Goal: Task Accomplishment & Management: Use online tool/utility

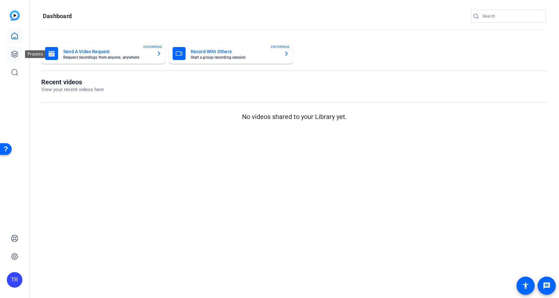
click at [19, 50] on link at bounding box center [15, 54] width 16 height 16
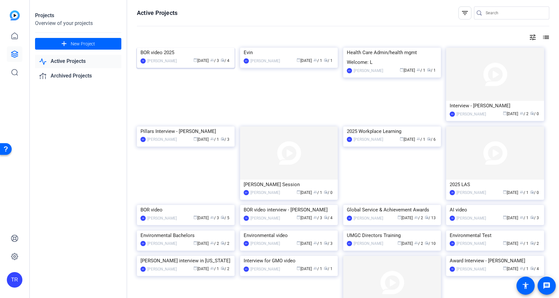
click at [175, 48] on img at bounding box center [186, 48] width 98 height 0
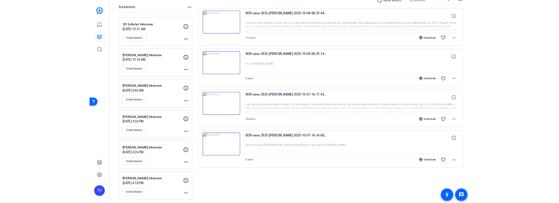
scroll to position [76, 0]
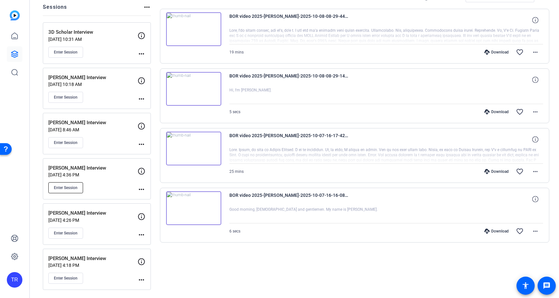
click at [69, 187] on span "Enter Session" at bounding box center [66, 187] width 24 height 5
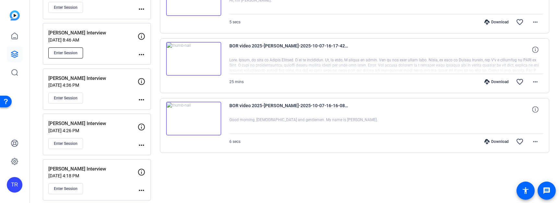
scroll to position [172, 0]
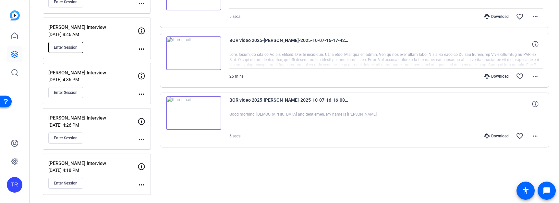
click at [65, 51] on button "Enter Session" at bounding box center [65, 47] width 35 height 11
click at [72, 136] on span "Enter Session" at bounding box center [66, 137] width 24 height 5
click at [69, 182] on span "Enter Session" at bounding box center [66, 182] width 24 height 5
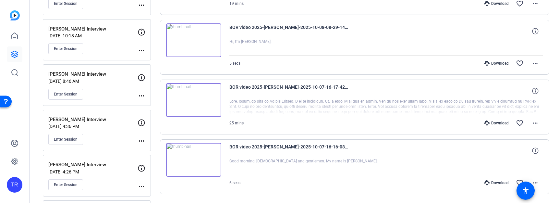
scroll to position [113, 0]
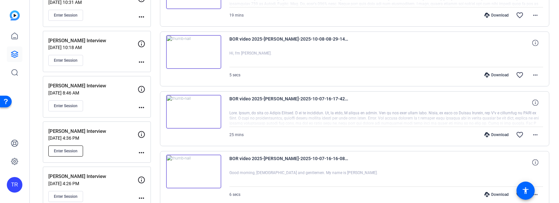
click at [69, 146] on button "Enter Session" at bounding box center [65, 150] width 35 height 11
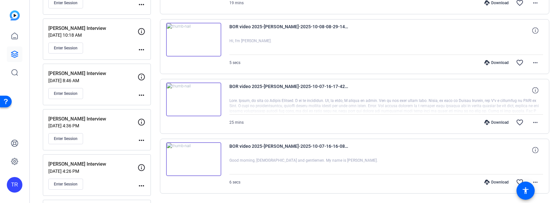
scroll to position [172, 0]
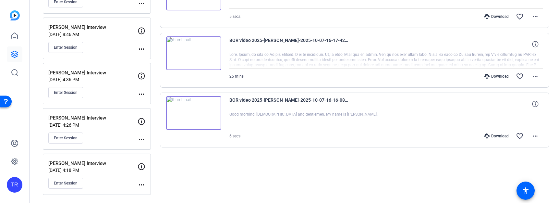
click at [142, 77] on icon at bounding box center [141, 76] width 8 height 8
click at [141, 97] on mat-icon "more_horiz" at bounding box center [141, 94] width 8 height 8
click at [105, 89] on div at bounding box center [279, 101] width 559 height 203
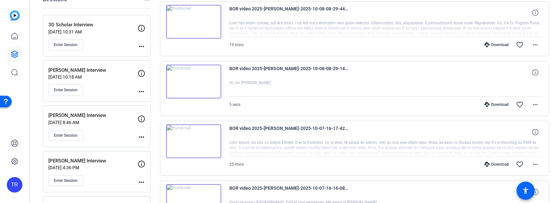
scroll to position [0, 0]
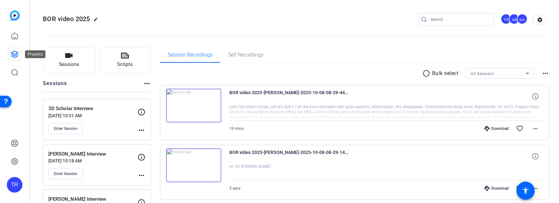
click at [17, 53] on icon at bounding box center [15, 54] width 8 height 8
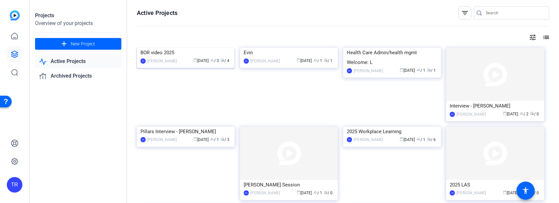
click at [191, 48] on img at bounding box center [186, 48] width 98 height 0
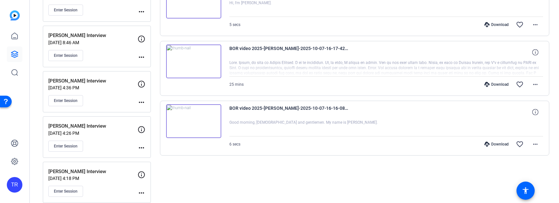
scroll to position [172, 0]
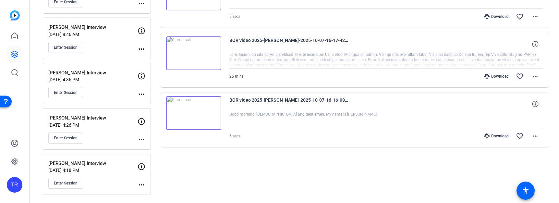
click at [79, 175] on div "Joshua Nieubuurt Interview Oct 06, 2025 @ 4:18 PM Enter Session" at bounding box center [92, 174] width 89 height 29
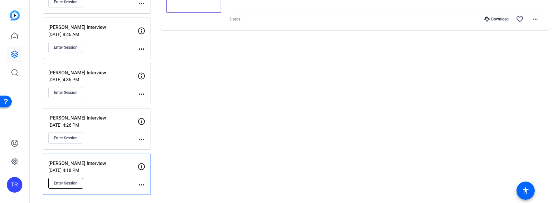
click at [60, 180] on span "Enter Session" at bounding box center [66, 182] width 24 height 5
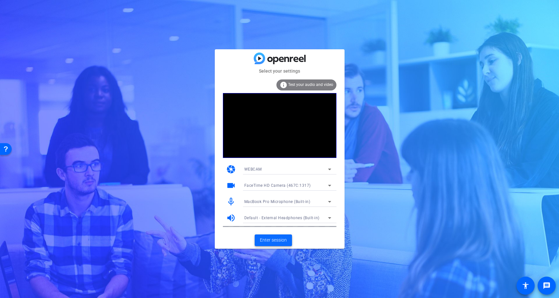
click at [278, 238] on span "Enter session" at bounding box center [273, 240] width 27 height 7
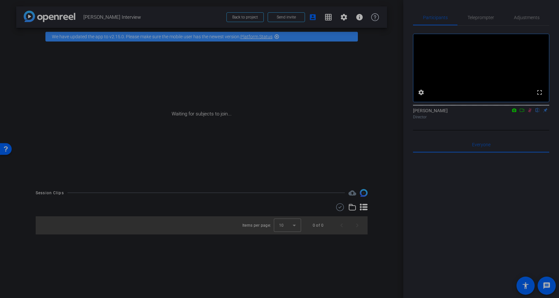
click at [371, 163] on div "Waiting for subjects to join..." at bounding box center [201, 113] width 371 height 137
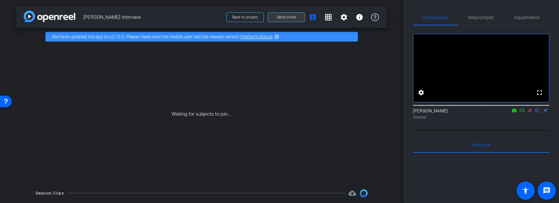
click at [283, 14] on span at bounding box center [286, 17] width 37 height 16
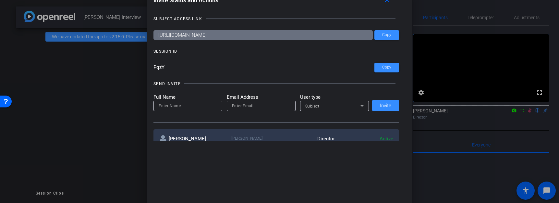
click at [422, 165] on div at bounding box center [279, 101] width 559 height 203
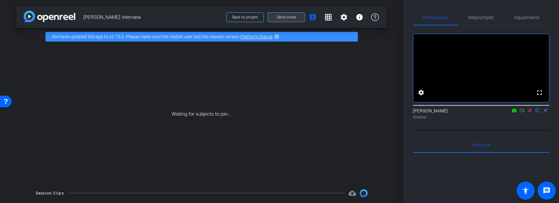
click at [289, 19] on span "Send invite" at bounding box center [286, 17] width 19 height 5
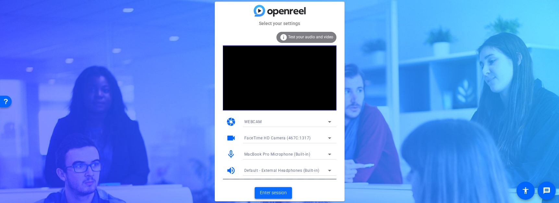
click at [276, 194] on span "Enter session" at bounding box center [273, 192] width 27 height 7
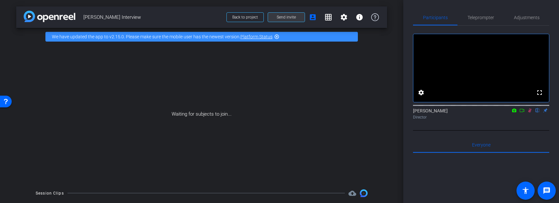
click at [289, 17] on span "Send invite" at bounding box center [286, 17] width 19 height 5
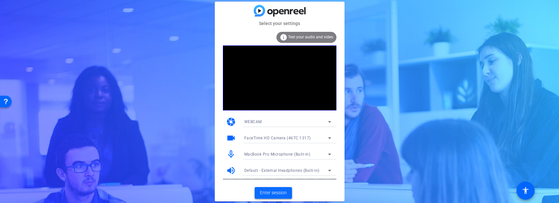
click at [276, 191] on span "Enter session" at bounding box center [273, 192] width 27 height 7
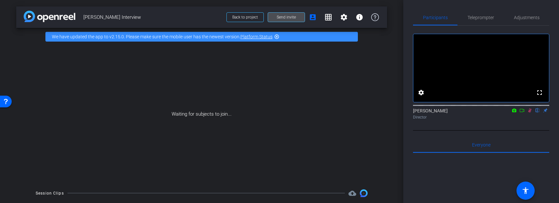
click at [300, 16] on span at bounding box center [286, 17] width 37 height 16
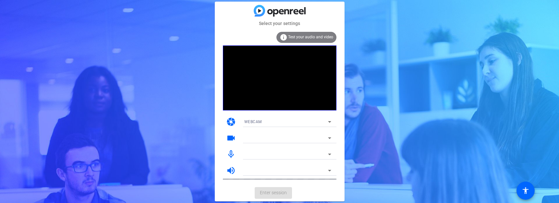
click at [271, 194] on mat-card-actions "Enter session" at bounding box center [280, 192] width 130 height 17
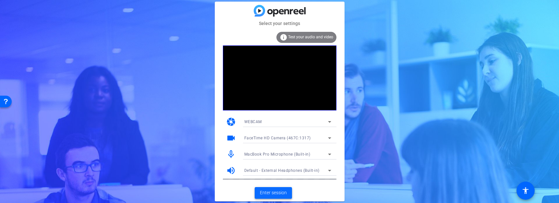
click at [275, 192] on span "Enter session" at bounding box center [273, 192] width 27 height 7
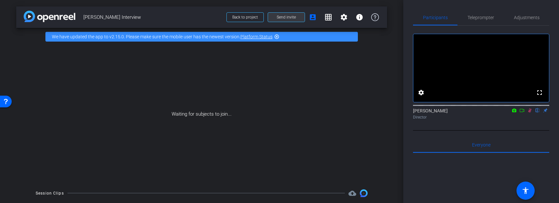
click at [288, 16] on span "Send invite" at bounding box center [286, 17] width 19 height 5
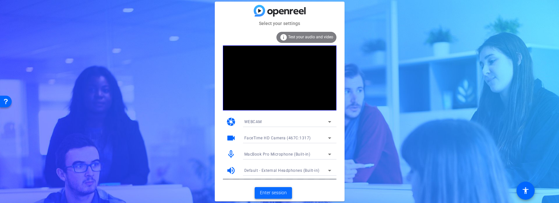
click at [280, 190] on span "Enter session" at bounding box center [273, 192] width 27 height 7
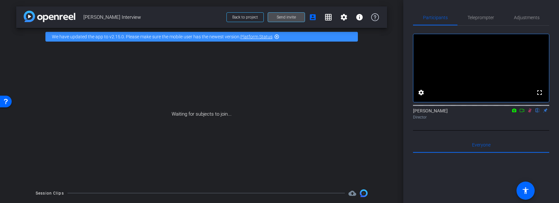
click at [298, 16] on span at bounding box center [286, 17] width 37 height 16
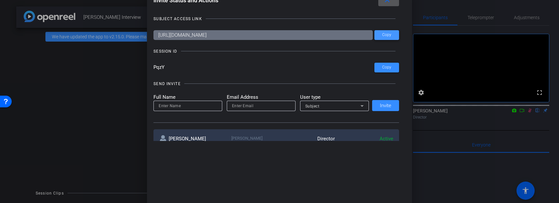
click at [392, 35] on span at bounding box center [386, 35] width 25 height 16
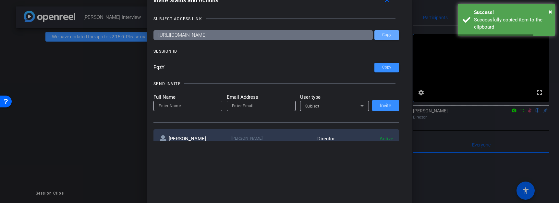
click at [84, 90] on div at bounding box center [279, 101] width 559 height 203
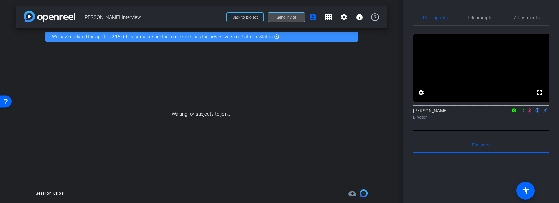
click at [301, 18] on span at bounding box center [286, 17] width 37 height 16
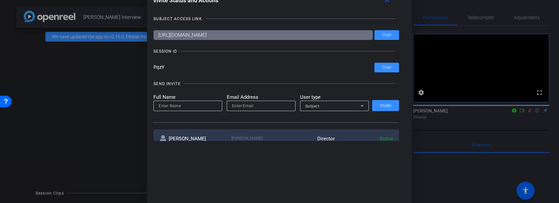
click at [301, 18] on div "SUBJECT ACCESS LINK" at bounding box center [275, 19] width 245 height 6
click at [108, 88] on div at bounding box center [279, 101] width 559 height 203
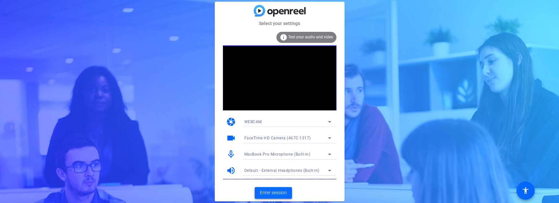
click at [265, 192] on span "Enter session" at bounding box center [273, 192] width 27 height 7
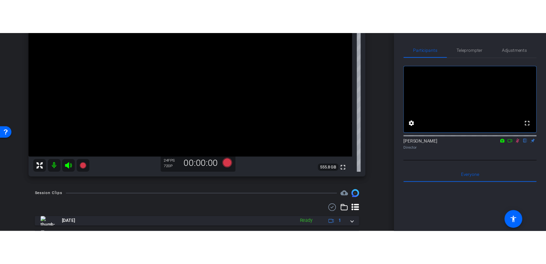
scroll to position [116, 0]
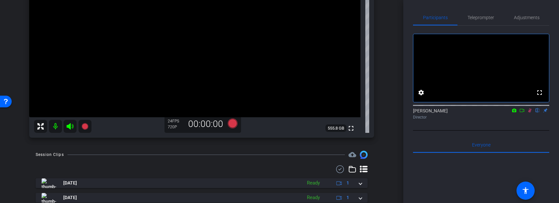
click at [528, 113] on icon at bounding box center [530, 110] width 4 height 4
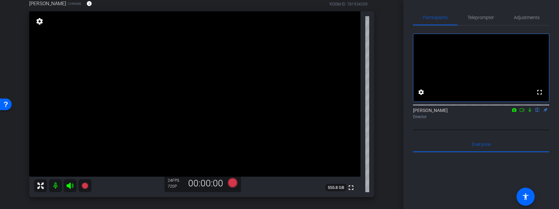
scroll to position [57, 0]
click at [38, 22] on mat-icon "settings" at bounding box center [39, 21] width 9 height 8
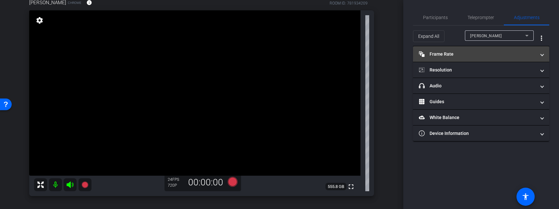
click at [451, 54] on mat-panel-title "Frame Rate Frame Rate" at bounding box center [477, 54] width 117 height 7
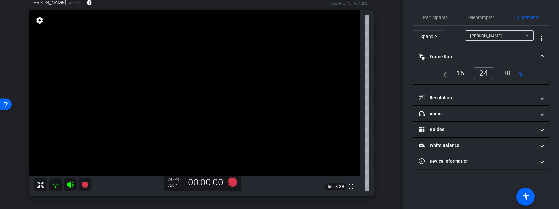
click at [510, 74] on div "30" at bounding box center [506, 73] width 17 height 11
click at [436, 21] on span "Participants" at bounding box center [435, 18] width 25 height 16
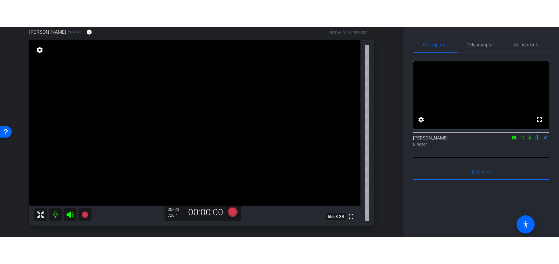
scroll to position [54, 0]
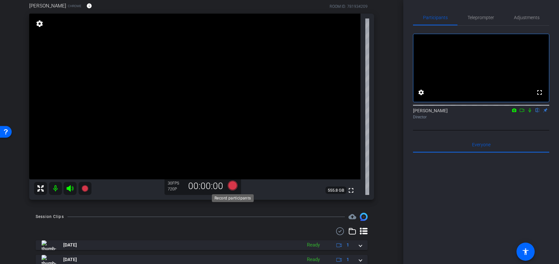
click at [232, 185] on icon at bounding box center [232, 186] width 10 height 10
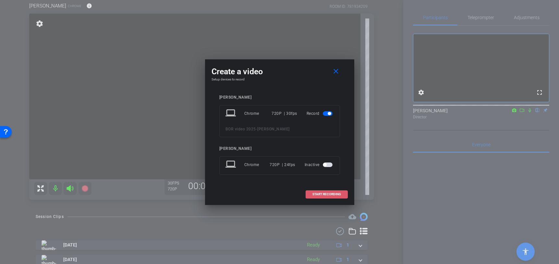
click at [327, 194] on span "START RECORDING" at bounding box center [326, 194] width 29 height 3
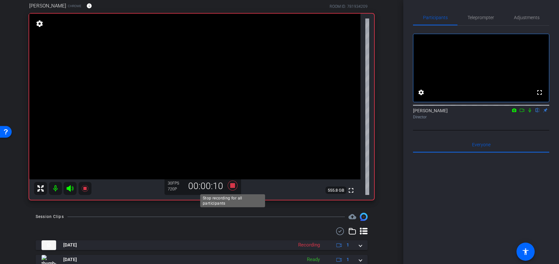
click at [234, 186] on icon at bounding box center [232, 186] width 10 height 10
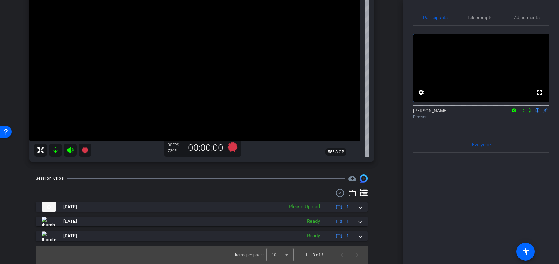
scroll to position [91, 0]
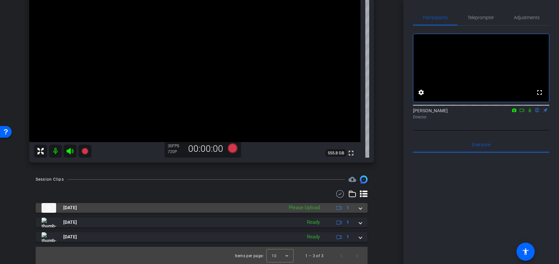
click at [359, 202] on span at bounding box center [360, 207] width 3 height 7
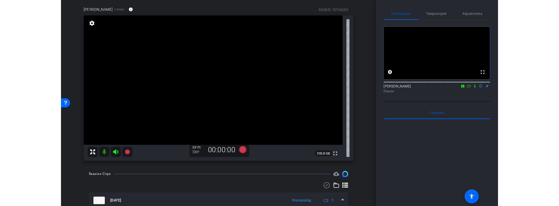
scroll to position [47, 0]
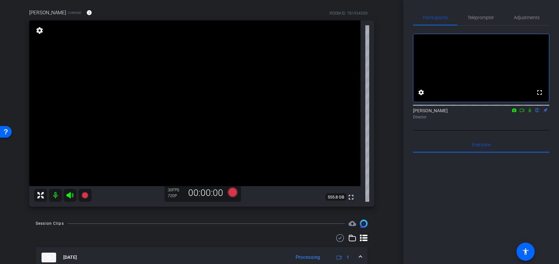
click at [359, 202] on span at bounding box center [360, 257] width 3 height 7
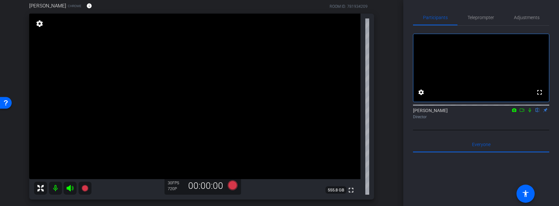
scroll to position [53, 0]
click at [235, 185] on icon at bounding box center [232, 186] width 10 height 10
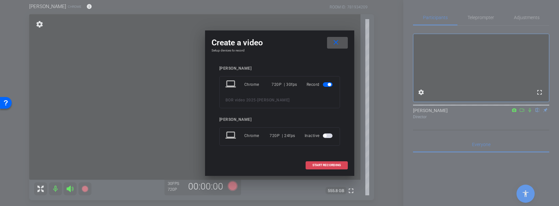
click at [328, 167] on span "START RECORDING" at bounding box center [326, 165] width 29 height 3
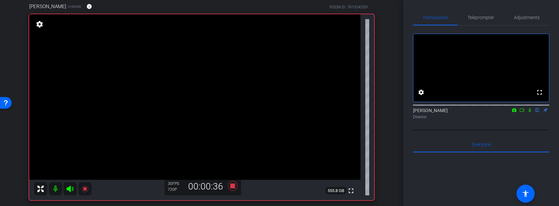
click at [530, 113] on icon at bounding box center [529, 110] width 5 height 5
click at [531, 113] on icon at bounding box center [529, 110] width 5 height 5
click at [530, 113] on icon at bounding box center [529, 110] width 5 height 5
click at [529, 113] on icon at bounding box center [529, 110] width 5 height 5
click at [530, 113] on icon at bounding box center [529, 110] width 5 height 5
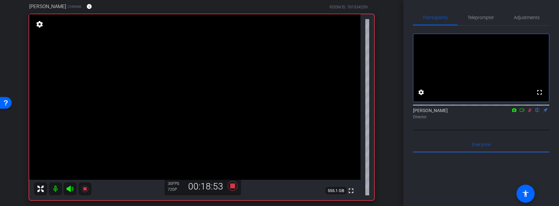
click at [529, 113] on icon at bounding box center [530, 110] width 4 height 4
click at [232, 189] on icon at bounding box center [233, 186] width 16 height 12
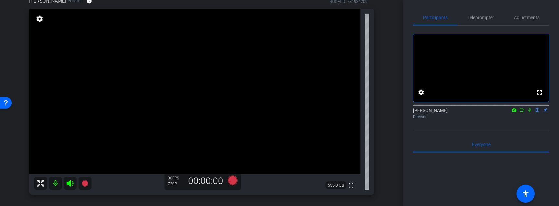
scroll to position [59, 0]
click at [232, 182] on icon at bounding box center [232, 180] width 10 height 10
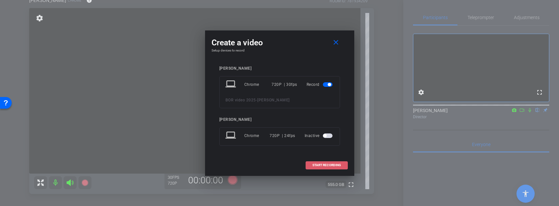
click at [327, 165] on span "START RECORDING" at bounding box center [326, 165] width 29 height 3
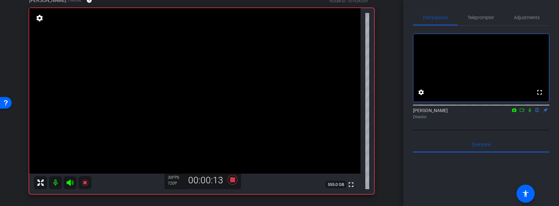
click at [530, 113] on icon at bounding box center [529, 110] width 5 height 5
click at [528, 113] on icon at bounding box center [529, 110] width 5 height 5
click at [528, 113] on icon at bounding box center [529, 110] width 3 height 4
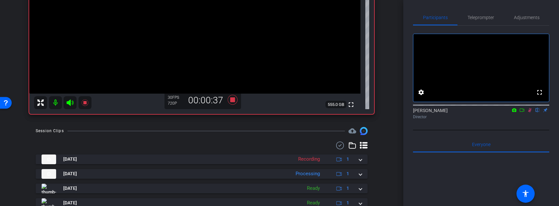
scroll to position [143, 0]
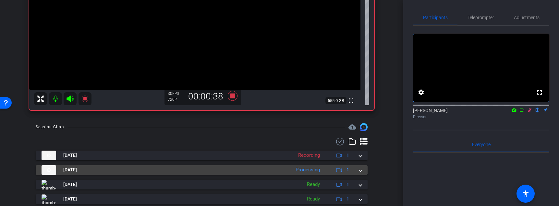
click at [361, 170] on span at bounding box center [360, 170] width 3 height 7
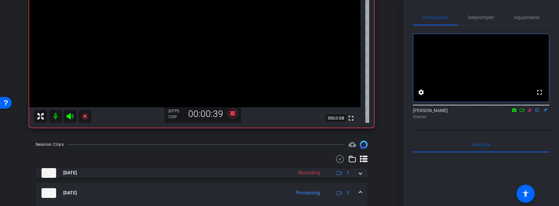
scroll to position [114, 0]
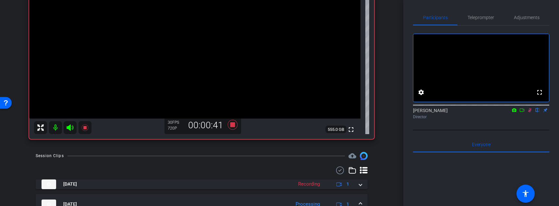
click at [359, 200] on mat-expansion-panel-header "Oct 8, 2025 Processing 1" at bounding box center [202, 204] width 332 height 21
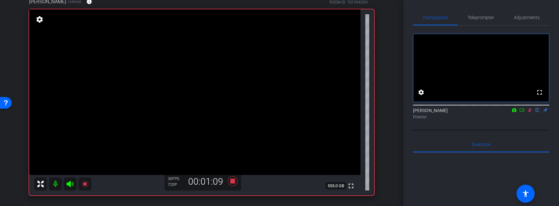
scroll to position [59, 0]
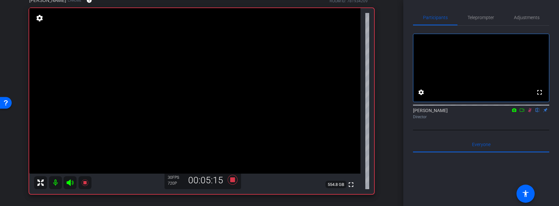
click at [528, 113] on icon at bounding box center [530, 110] width 4 height 4
click at [233, 182] on icon at bounding box center [232, 180] width 10 height 10
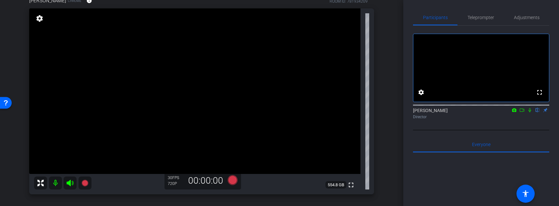
scroll to position [60, 0]
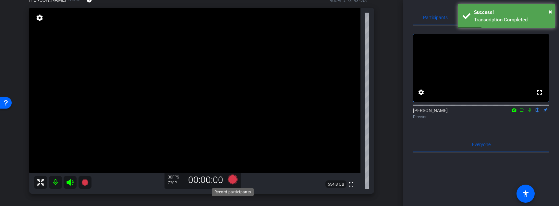
click at [232, 180] on icon at bounding box center [232, 180] width 10 height 10
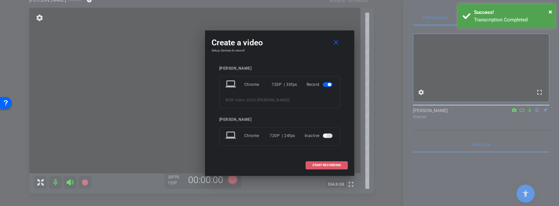
click at [328, 166] on span "START RECORDING" at bounding box center [326, 165] width 29 height 3
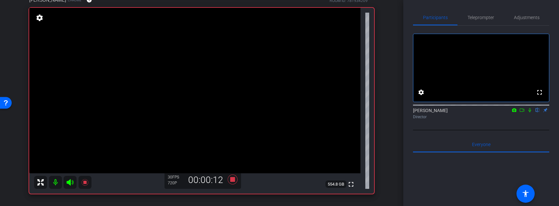
click at [531, 113] on icon at bounding box center [529, 110] width 5 height 5
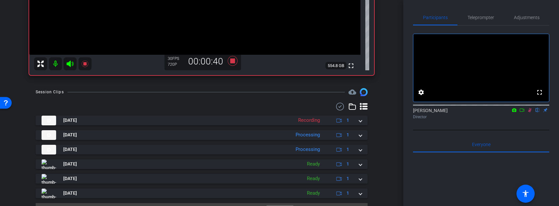
scroll to position [180, 0]
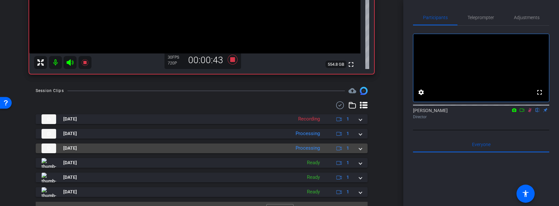
click at [359, 149] on span at bounding box center [360, 148] width 3 height 7
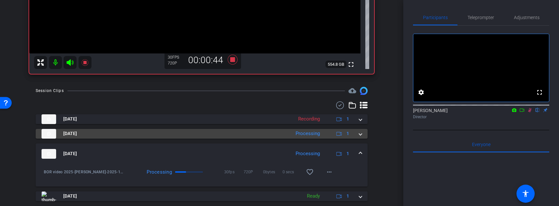
click at [360, 137] on span at bounding box center [360, 133] width 3 height 7
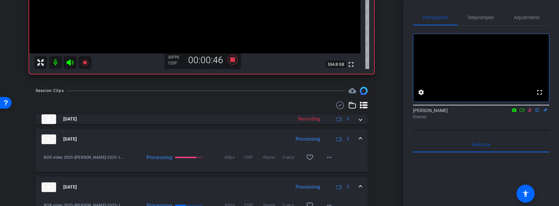
click at [360, 137] on span at bounding box center [360, 139] width 3 height 7
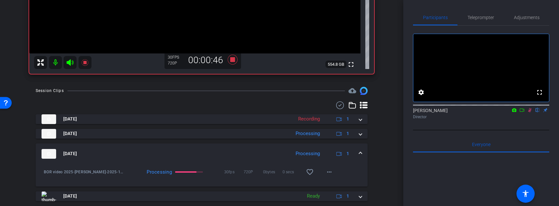
click at [359, 151] on span at bounding box center [360, 153] width 3 height 7
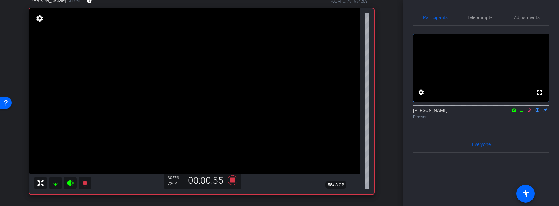
scroll to position [61, 0]
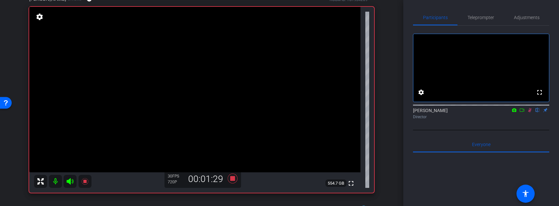
click at [529, 113] on icon at bounding box center [529, 110] width 5 height 5
click at [530, 113] on icon at bounding box center [529, 110] width 5 height 5
click at [530, 113] on mat-icon at bounding box center [530, 110] width 8 height 6
click at [232, 178] on icon at bounding box center [232, 179] width 10 height 10
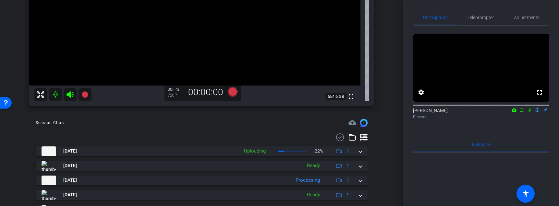
scroll to position [144, 0]
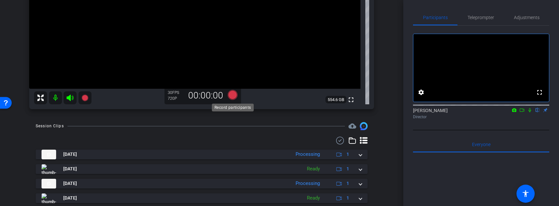
click at [231, 96] on icon at bounding box center [232, 95] width 10 height 10
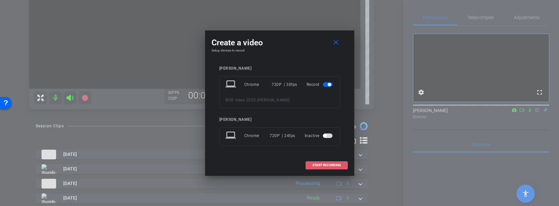
click at [323, 166] on span "START RECORDING" at bounding box center [326, 165] width 29 height 3
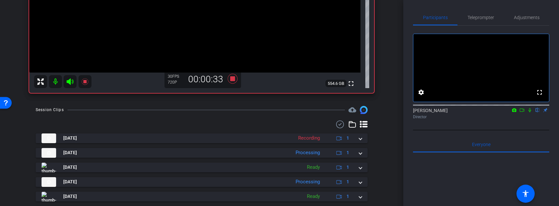
scroll to position [159, 0]
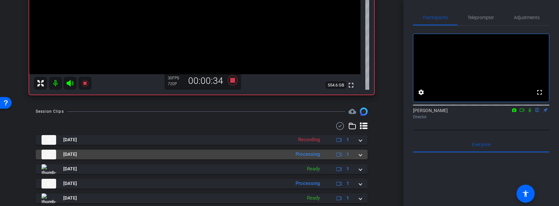
click at [361, 154] on span at bounding box center [360, 154] width 3 height 7
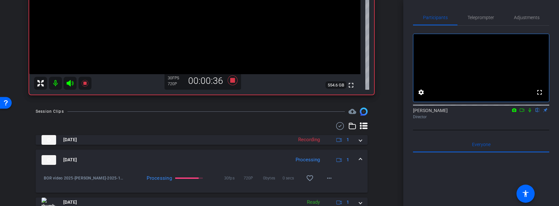
click at [356, 158] on div "Oct 8, 2025 Processing 1" at bounding box center [199, 160] width 317 height 10
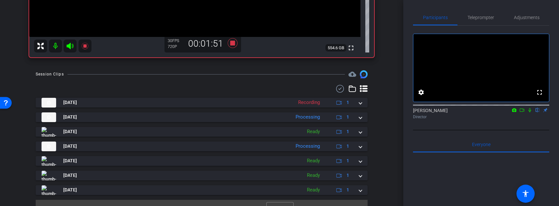
scroll to position [201, 0]
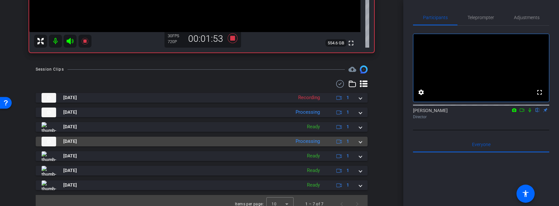
click at [360, 142] on span at bounding box center [360, 141] width 3 height 7
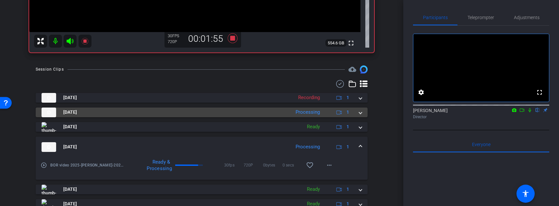
click at [359, 112] on span at bounding box center [360, 112] width 3 height 7
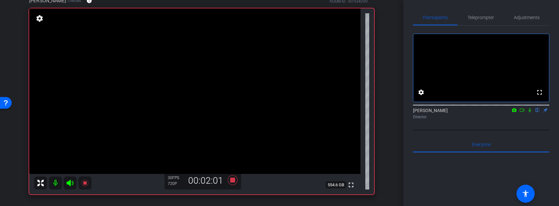
scroll to position [62, 0]
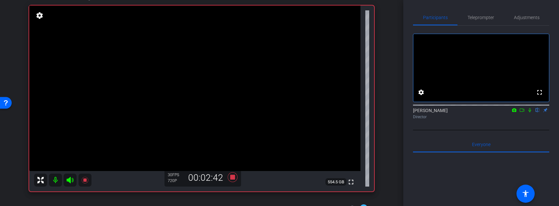
click at [531, 113] on icon at bounding box center [529, 110] width 5 height 5
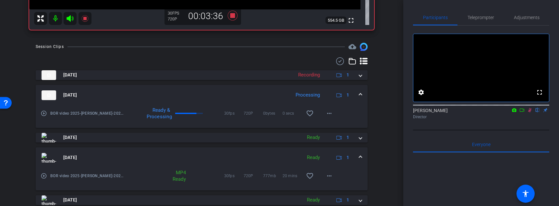
scroll to position [235, 0]
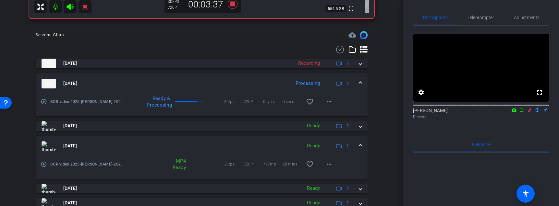
click at [361, 83] on span at bounding box center [360, 83] width 3 height 7
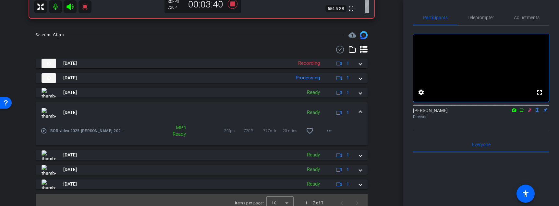
click at [360, 111] on span at bounding box center [360, 112] width 3 height 7
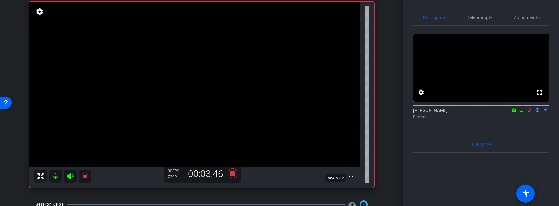
scroll to position [58, 0]
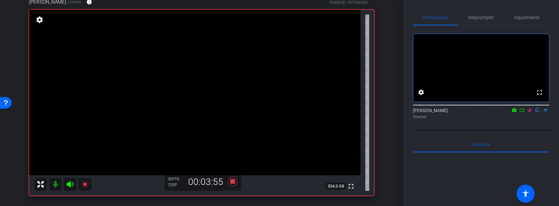
click at [528, 113] on icon at bounding box center [530, 110] width 4 height 4
click at [232, 182] on icon at bounding box center [232, 182] width 10 height 10
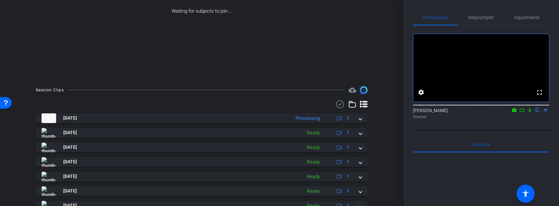
scroll to position [104, 0]
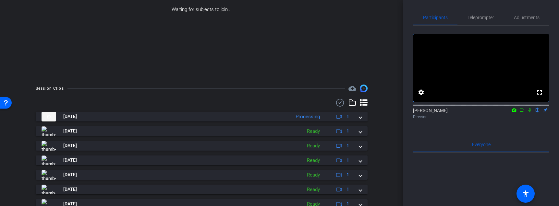
click at [529, 113] on icon at bounding box center [529, 110] width 5 height 5
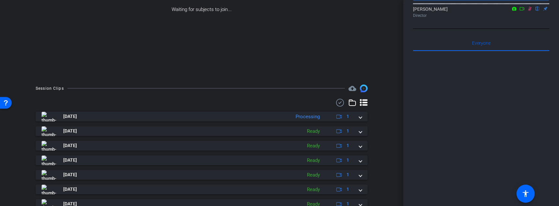
scroll to position [130, 0]
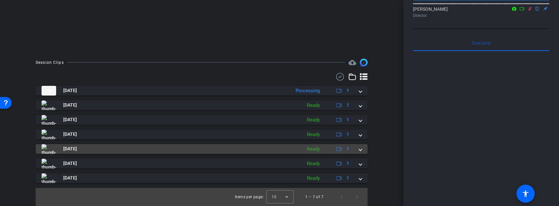
click at [362, 148] on mat-expansion-panel-header "Oct 8, 2025 Ready 1" at bounding box center [202, 149] width 332 height 10
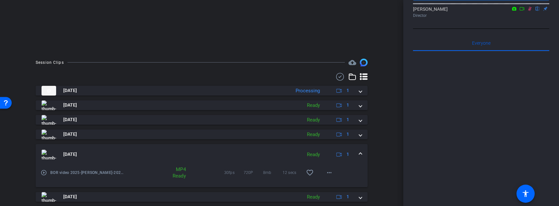
click at [362, 148] on mat-expansion-panel-header "Oct 8, 2025 Ready 1" at bounding box center [202, 154] width 332 height 21
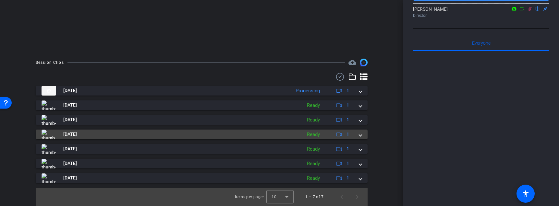
click at [360, 134] on span at bounding box center [360, 134] width 3 height 7
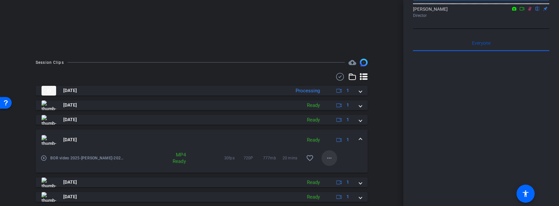
click at [331, 157] on mat-icon "more_horiz" at bounding box center [329, 158] width 8 height 8
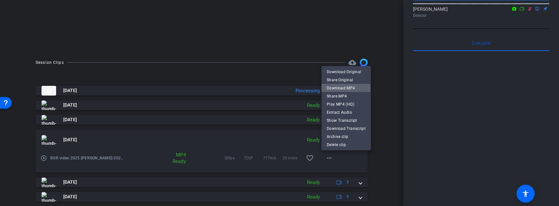
click at [343, 88] on span "Download MP4" at bounding box center [345, 88] width 39 height 8
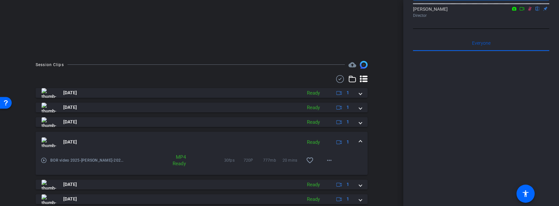
scroll to position [123, 0]
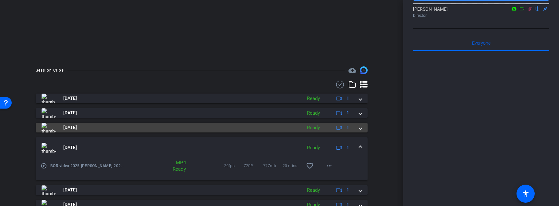
click at [361, 129] on span at bounding box center [360, 127] width 3 height 7
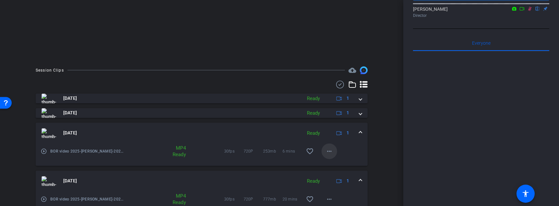
click at [329, 151] on mat-icon "more_horiz" at bounding box center [329, 152] width 8 height 8
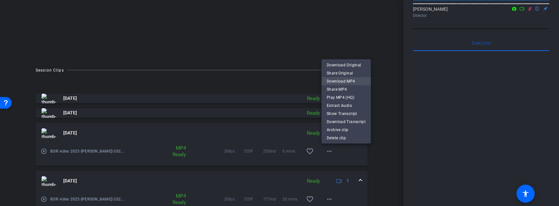
click at [336, 80] on span "Download MP4" at bounding box center [345, 81] width 39 height 8
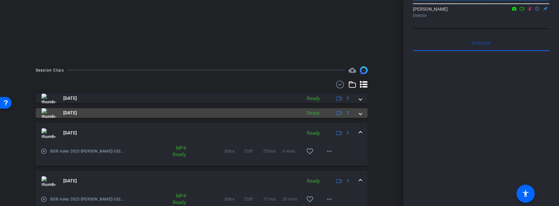
click at [361, 113] on span at bounding box center [360, 113] width 3 height 7
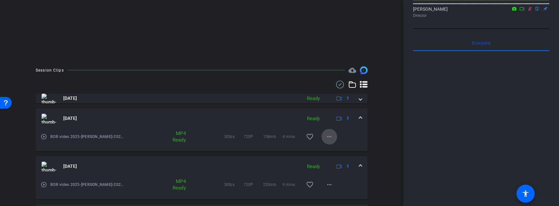
click at [330, 137] on mat-icon "more_horiz" at bounding box center [329, 137] width 8 height 8
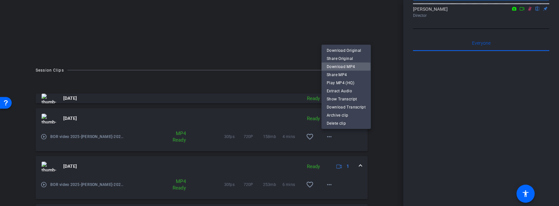
click at [342, 67] on span "Download MP4" at bounding box center [345, 67] width 39 height 8
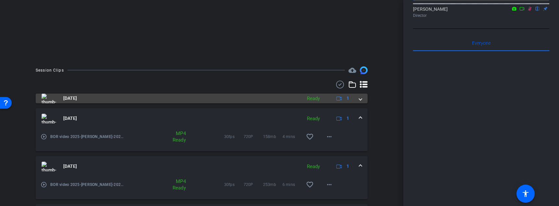
click at [359, 101] on span at bounding box center [360, 98] width 3 height 7
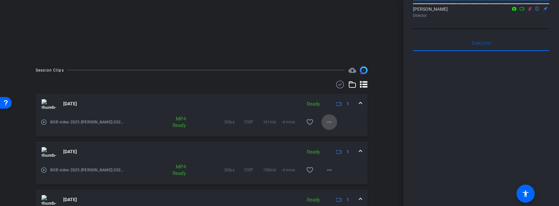
click at [329, 123] on mat-icon "more_horiz" at bounding box center [329, 122] width 8 height 8
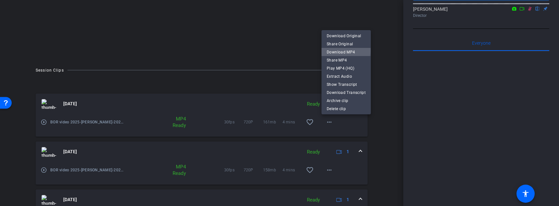
click at [344, 51] on span "Download MP4" at bounding box center [345, 52] width 39 height 8
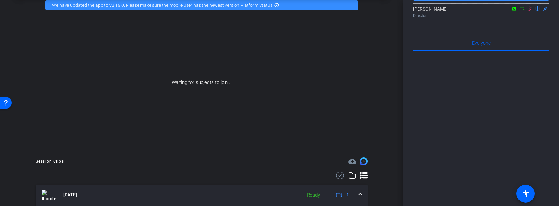
scroll to position [27, 0]
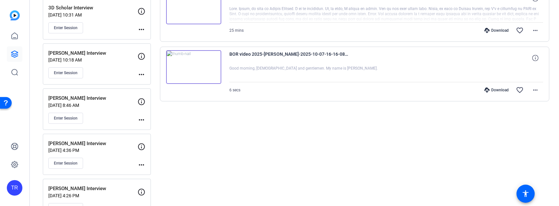
scroll to position [101, 0]
